Goal: Find specific page/section: Find specific page/section

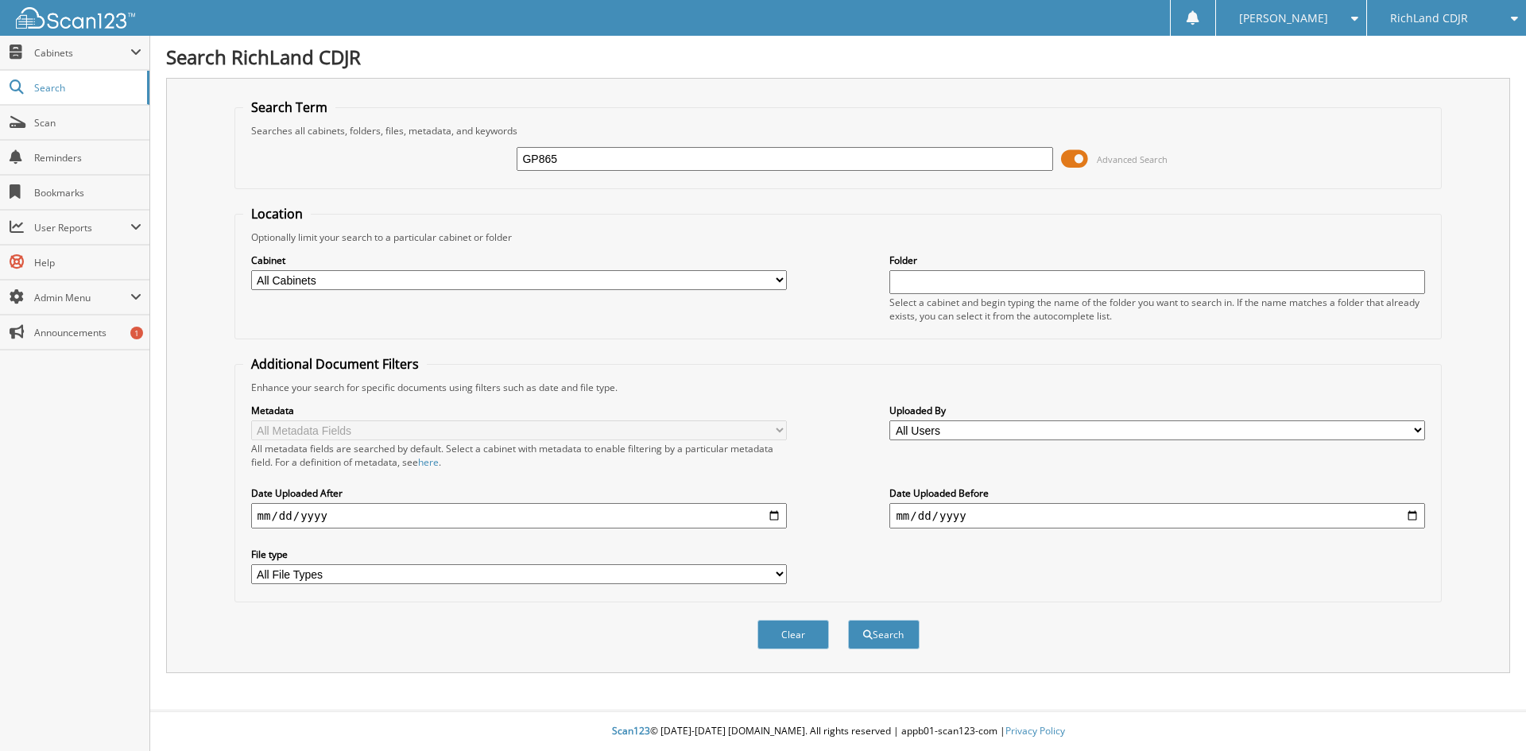
type input "GP865"
click at [848, 620] on button "Search" at bounding box center [884, 634] width 72 height 29
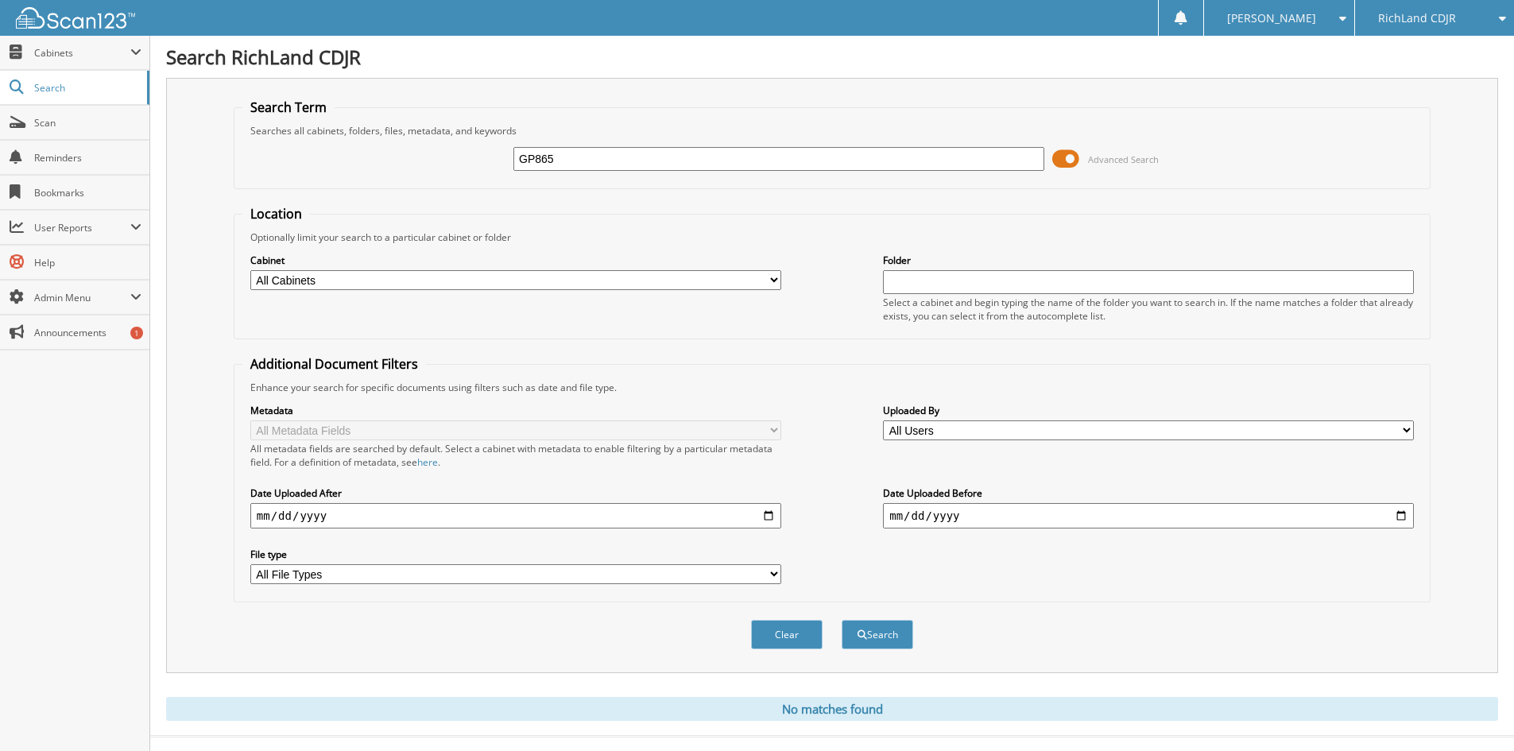
click at [1428, 26] on div "RichLand CDJR" at bounding box center [1434, 18] width 143 height 36
click at [1407, 39] on link "RichLand Chevrolet" at bounding box center [1434, 50] width 159 height 28
